Goal: Task Accomplishment & Management: Use online tool/utility

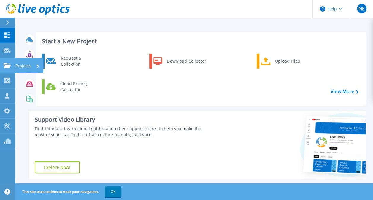
click at [8, 69] on link "Projects Projects" at bounding box center [7, 65] width 15 height 15
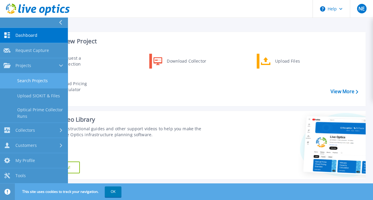
click at [30, 81] on link "Search Projects" at bounding box center [34, 80] width 68 height 15
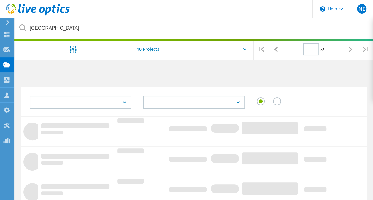
type input "1"
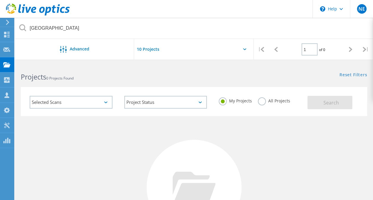
click at [263, 100] on label "All Projects" at bounding box center [274, 100] width 32 height 6
click at [0, 0] on input "All Projects" at bounding box center [0, 0] width 0 height 0
click at [324, 103] on span "Search" at bounding box center [330, 102] width 15 height 7
